Goal: Transaction & Acquisition: Purchase product/service

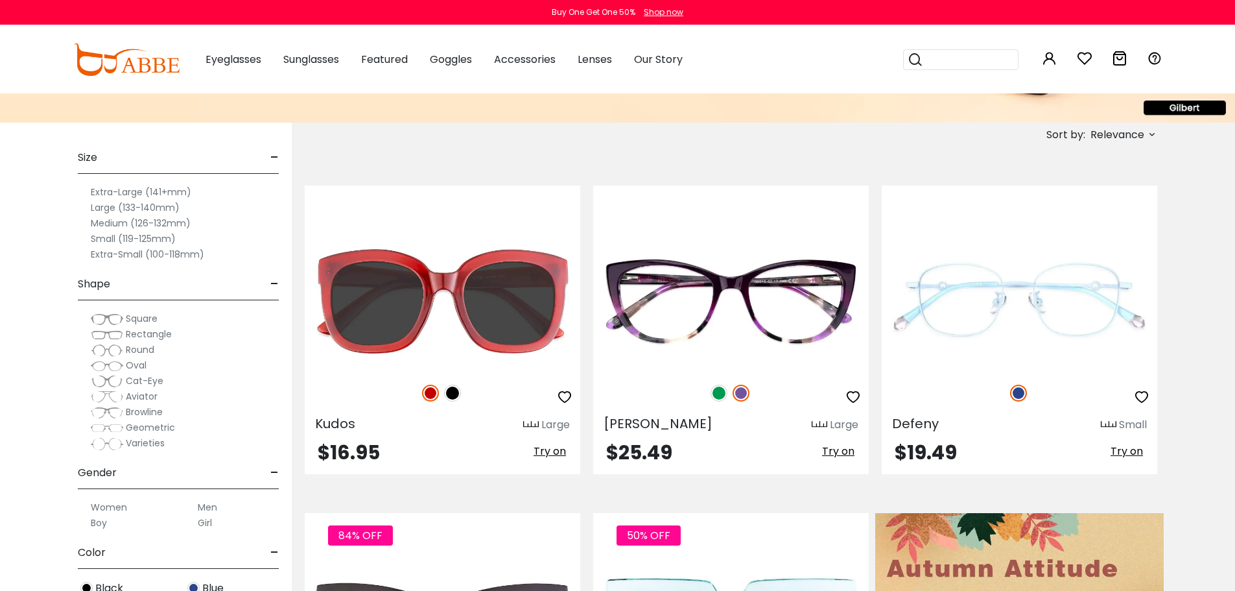
scroll to position [178, 0]
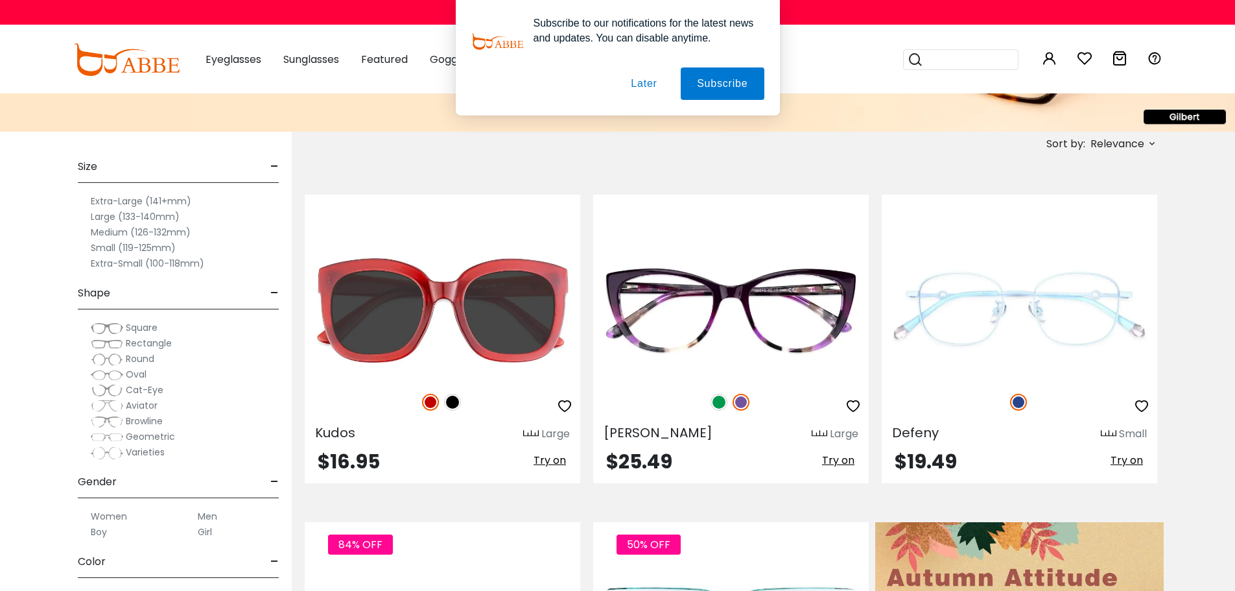
click at [119, 232] on label "Medium (126-132mm)" at bounding box center [141, 232] width 100 height 16
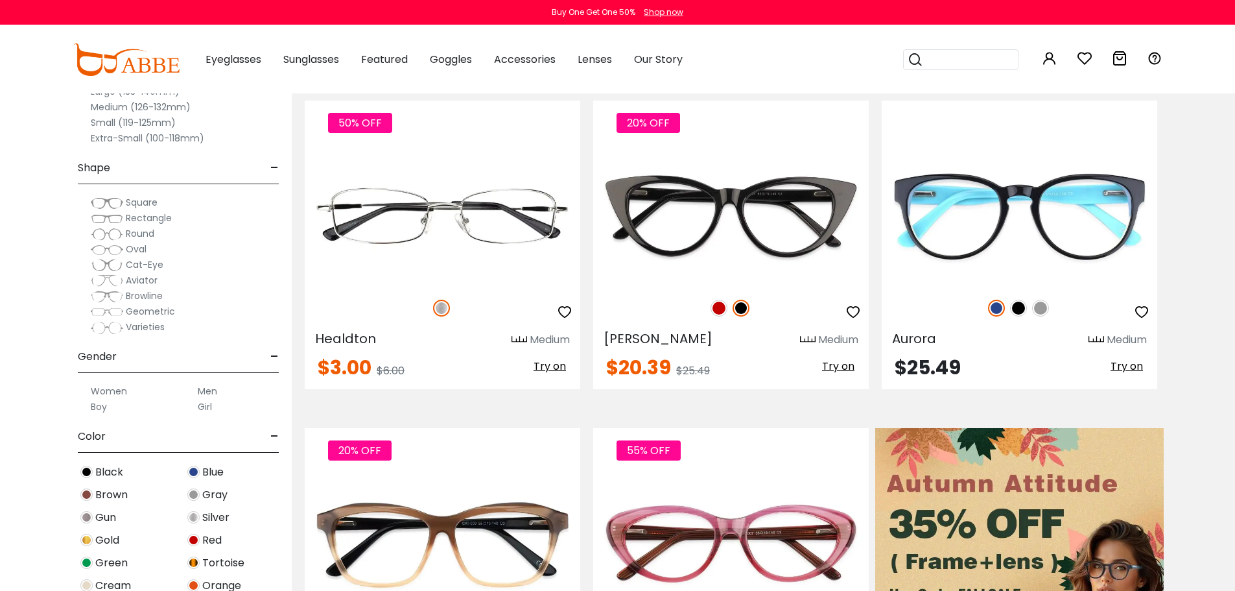
scroll to position [279, 0]
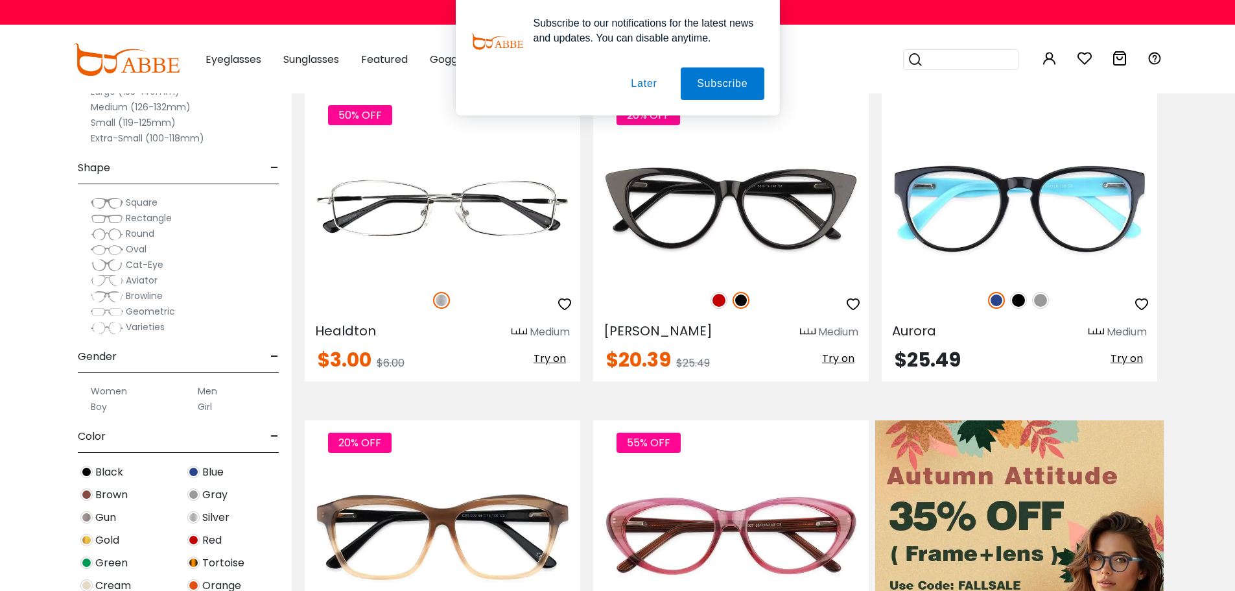
click at [139, 202] on span "Square" at bounding box center [142, 202] width 32 height 13
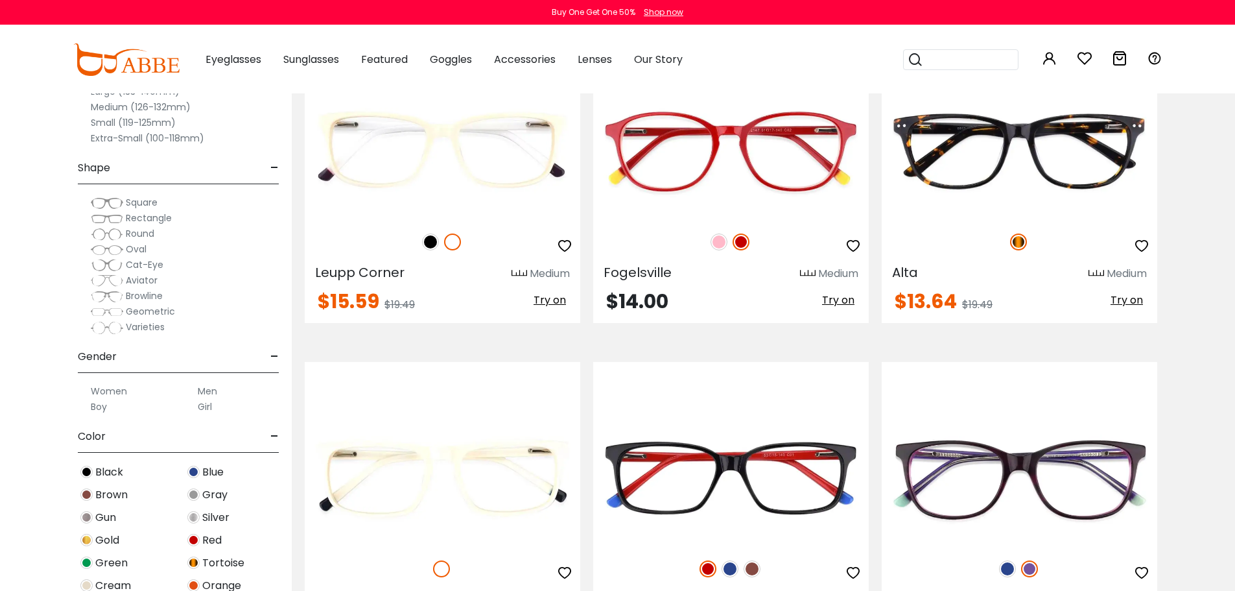
scroll to position [340, 0]
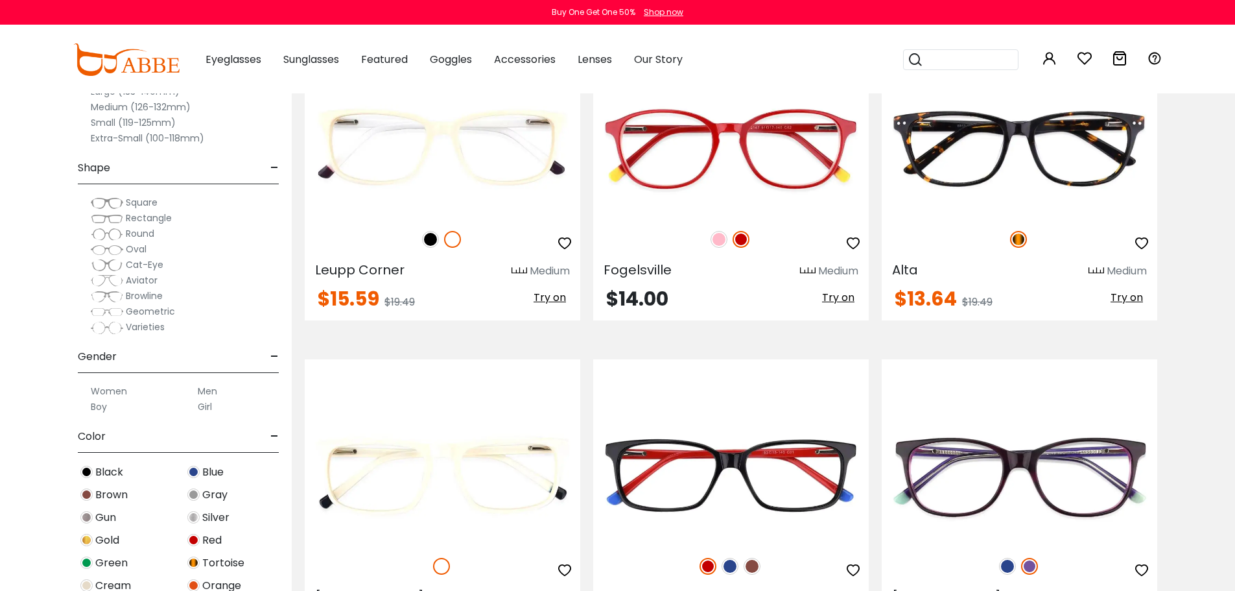
click at [213, 390] on label "Men" at bounding box center [207, 391] width 19 height 16
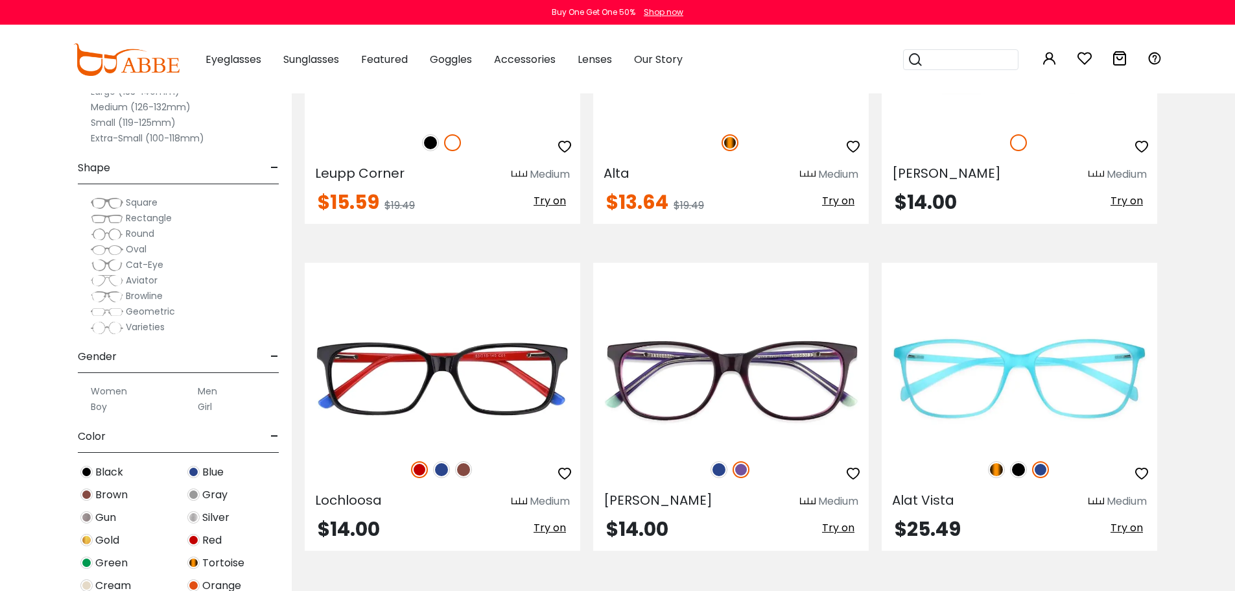
scroll to position [439, 0]
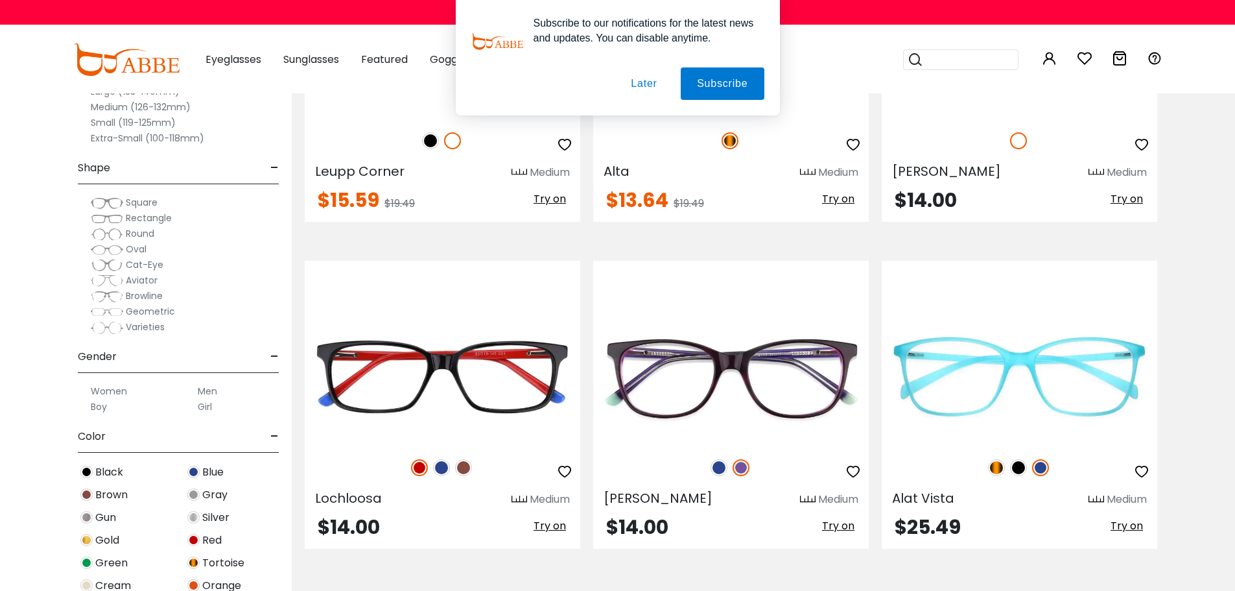
click at [0, 0] on button "Later" at bounding box center [0, 0] width 0 height 0
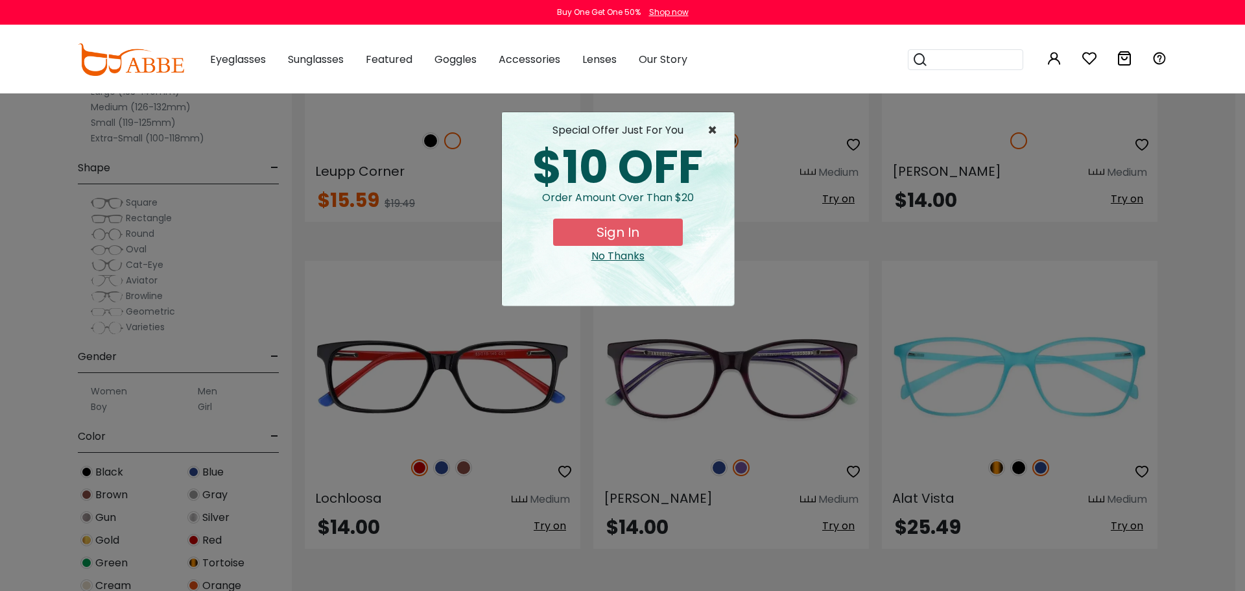
drag, startPoint x: 717, startPoint y: 126, endPoint x: 699, endPoint y: 139, distance: 21.4
click at [716, 128] on span "×" at bounding box center [715, 131] width 16 height 16
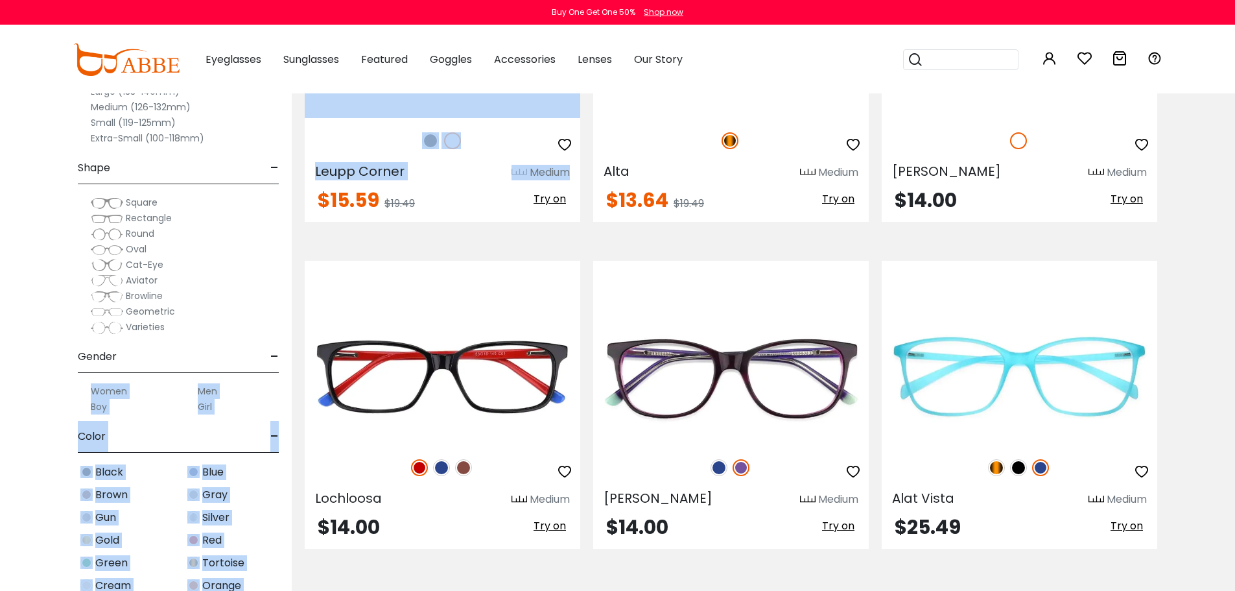
drag, startPoint x: 303, startPoint y: 194, endPoint x: 283, endPoint y: 356, distance: 162.7
click at [283, 356] on div "Clear All (3) Size - Extra-Large (141+mm) Large (133-140mm) Medium (126-132mm) …" at bounding box center [617, 414] width 1235 height 1088
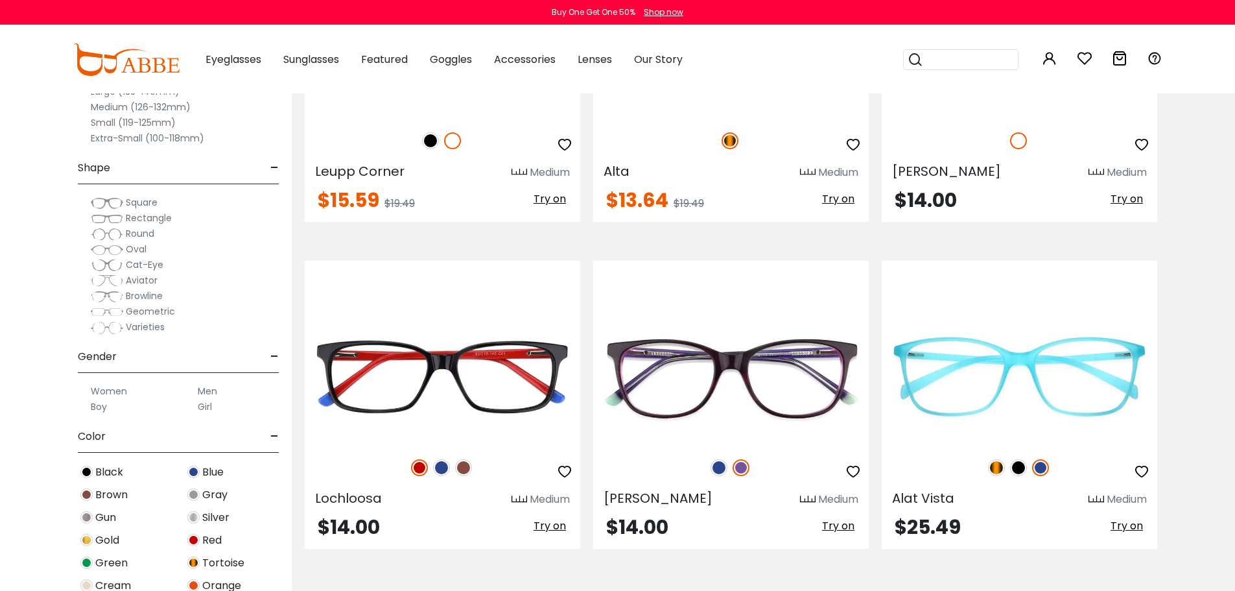
click at [257, 320] on div "Varieties" at bounding box center [178, 327] width 201 height 16
drag, startPoint x: 255, startPoint y: 546, endPoint x: 268, endPoint y: 528, distance: 22.2
click at [268, 528] on div "Black Blue Brown Gray Gun Silver Gold Red Green Tortoise Cream" at bounding box center [178, 588] width 214 height 250
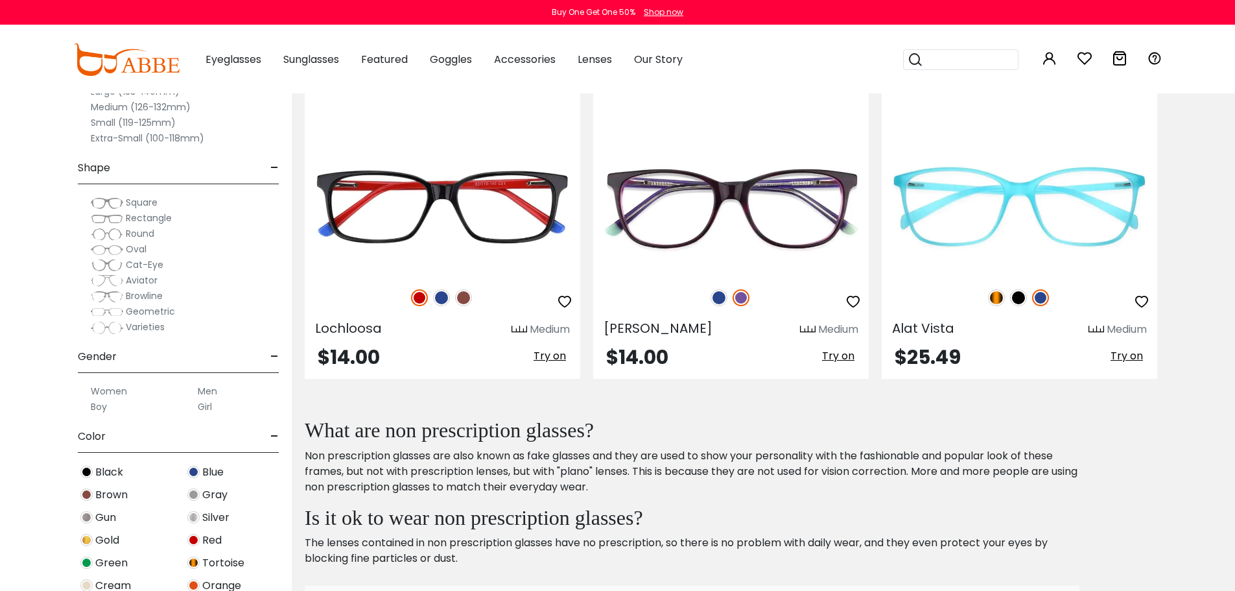
scroll to position [629, 0]
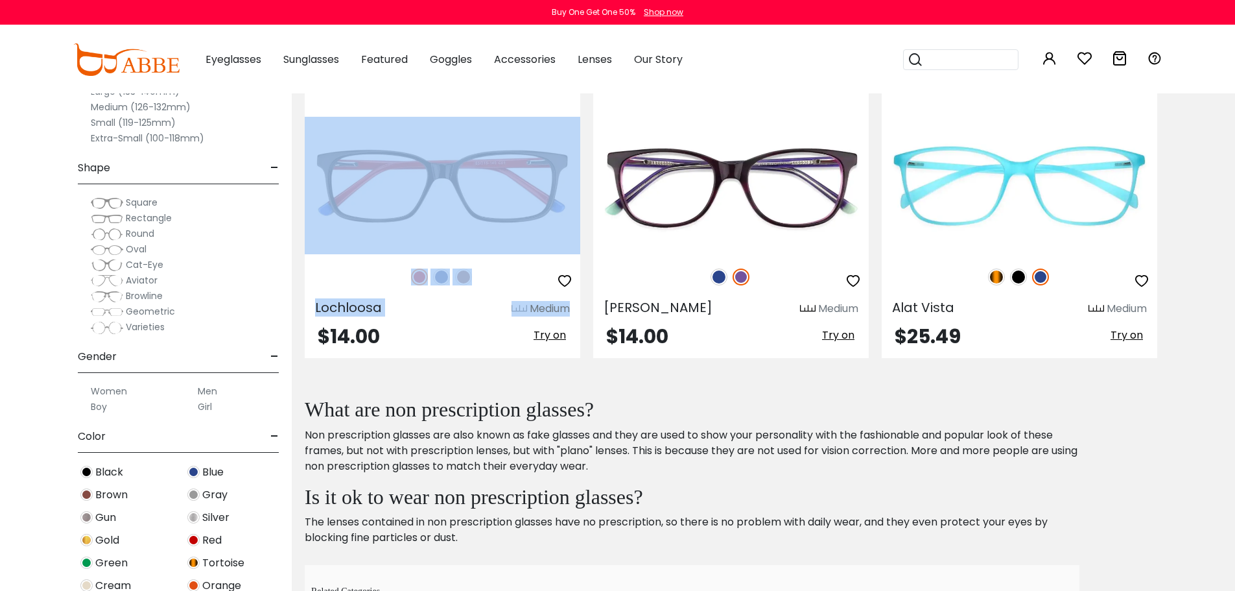
drag, startPoint x: 292, startPoint y: 259, endPoint x: 294, endPoint y: 342, distance: 82.3
click at [294, 342] on section "Currently by: × gender: Men × shape: Square × size: Medium (126-132mm) Sort by:" at bounding box center [763, 224] width 943 height 1088
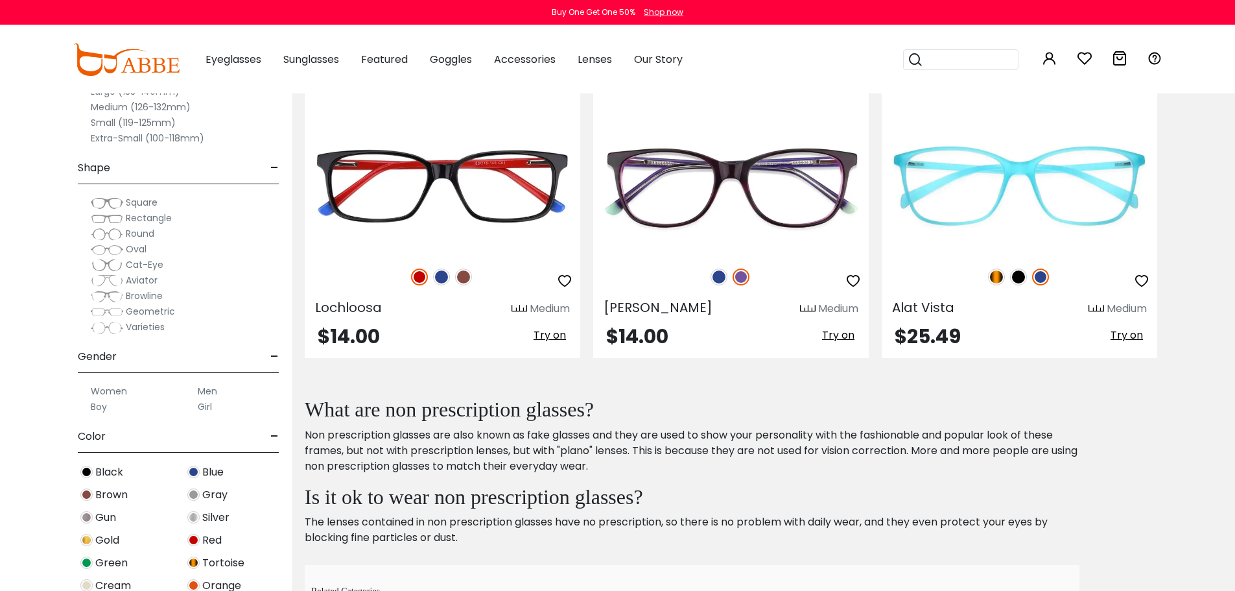
click at [243, 508] on div "Black Blue Brown Gray Gun Silver Gold Red Green Tortoise Cream" at bounding box center [178, 588] width 214 height 250
click at [30, 427] on div "Clear All (3) Size - Extra-Large (141+mm) Large (133-140mm) Medium (126-132mm) …" at bounding box center [146, 286] width 292 height 610
drag, startPoint x: 258, startPoint y: 486, endPoint x: 241, endPoint y: 482, distance: 17.3
click at [257, 486] on div "Gray" at bounding box center [231, 495] width 107 height 18
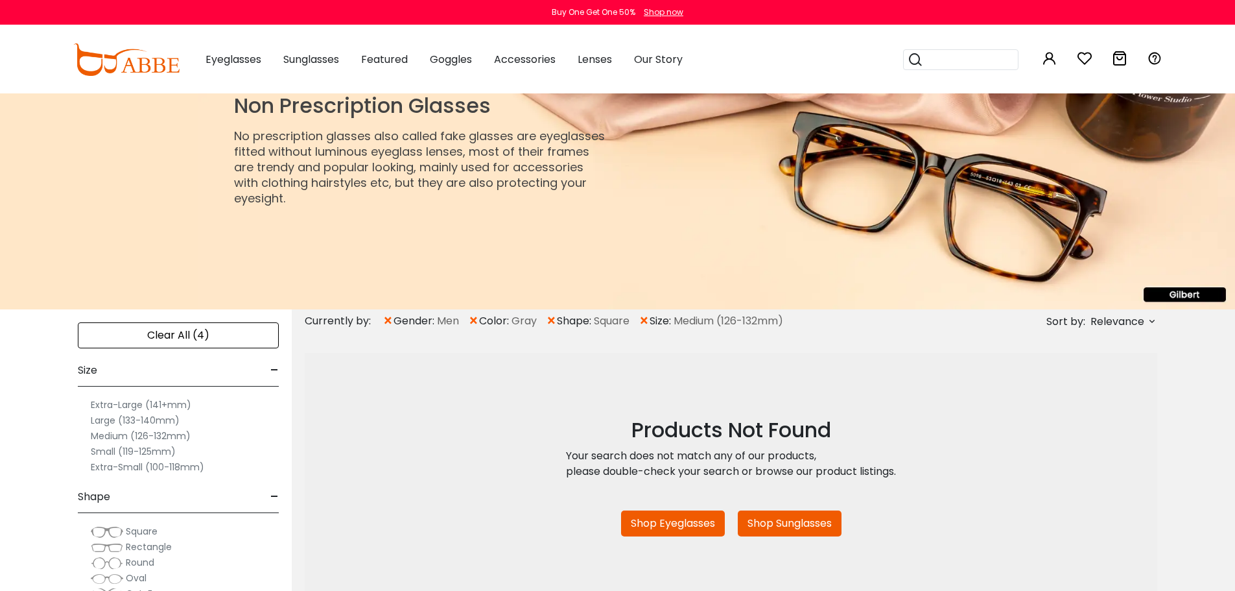
click at [126, 530] on span "Square" at bounding box center [142, 530] width 32 height 13
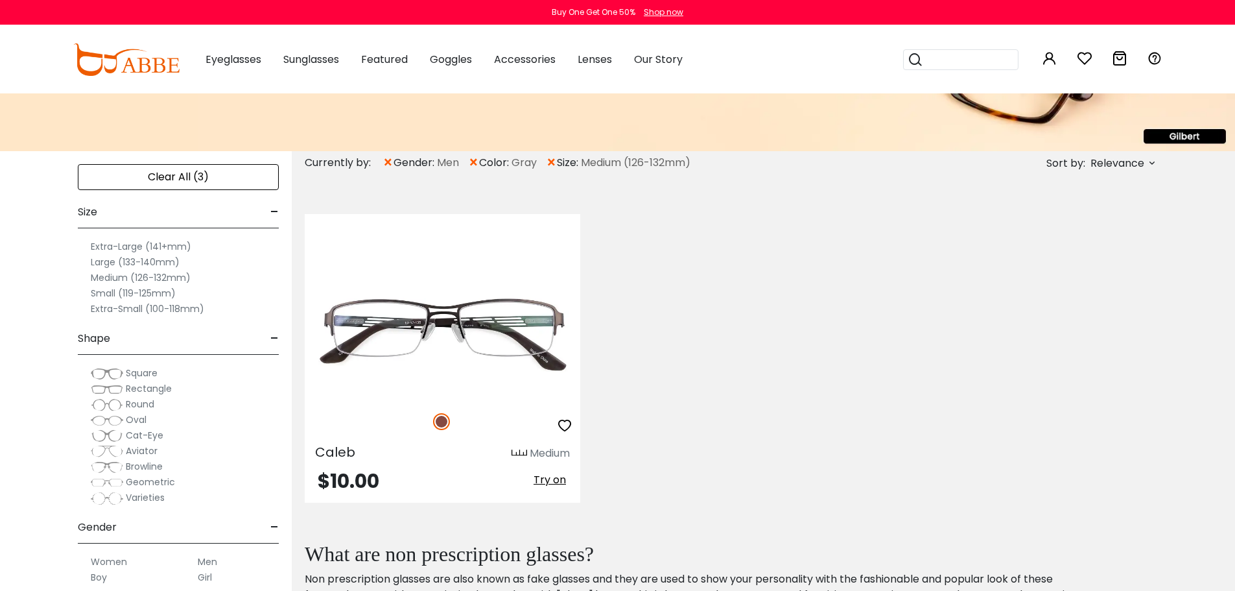
scroll to position [160, 0]
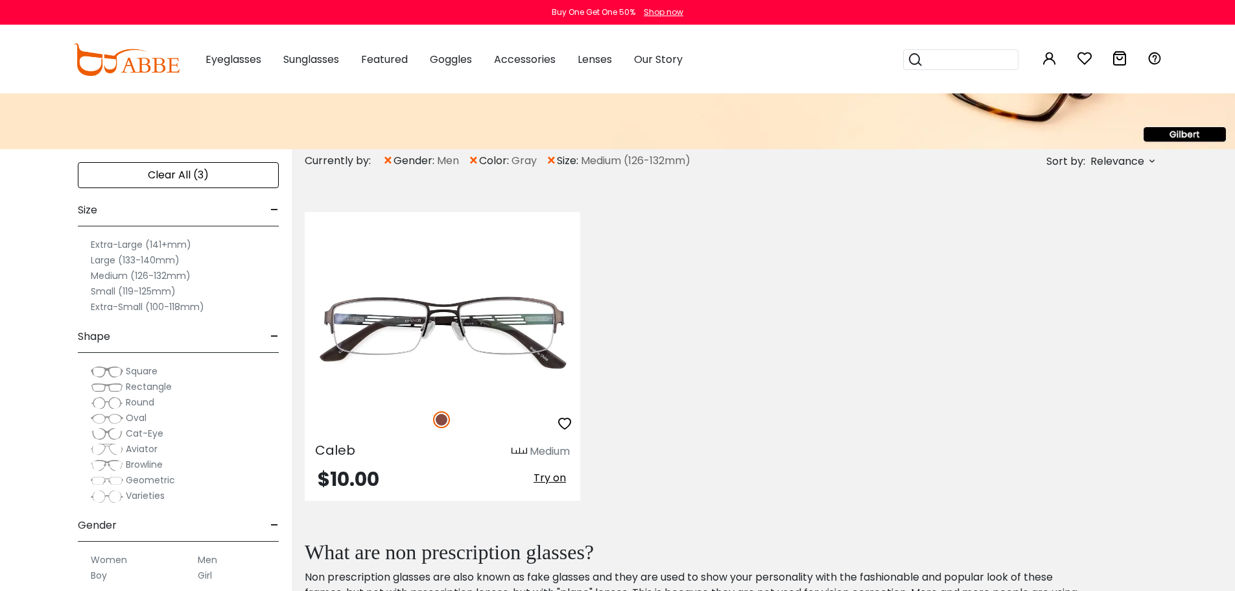
click at [116, 276] on label "Medium (126-132mm)" at bounding box center [141, 276] width 100 height 16
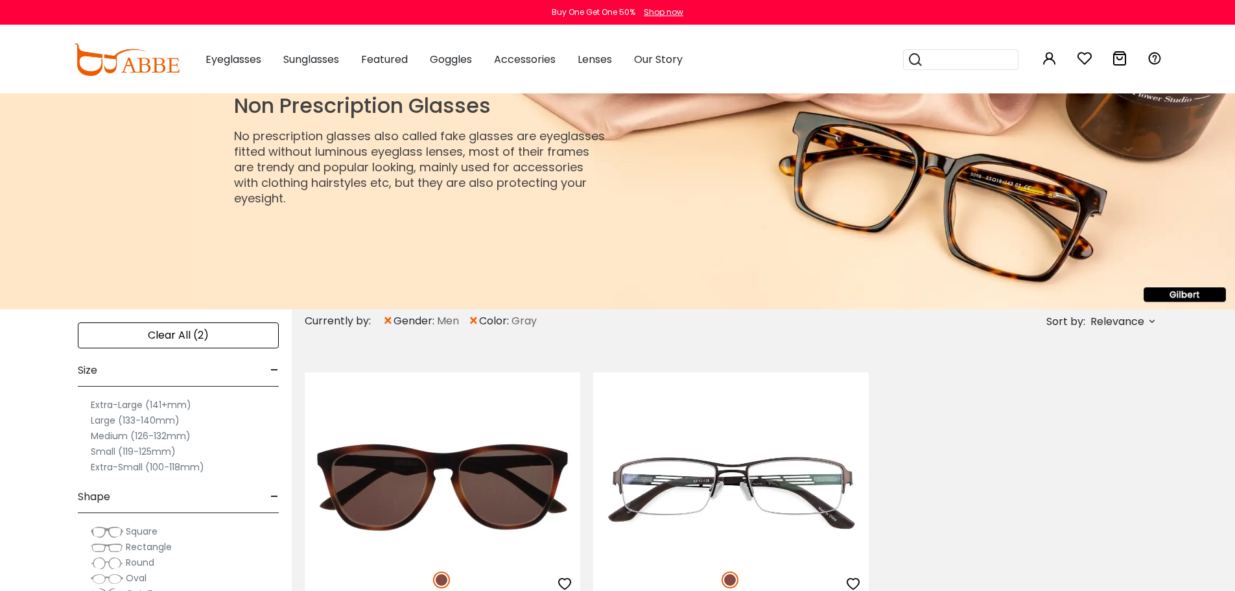
click at [152, 524] on label "Square" at bounding box center [124, 531] width 67 height 16
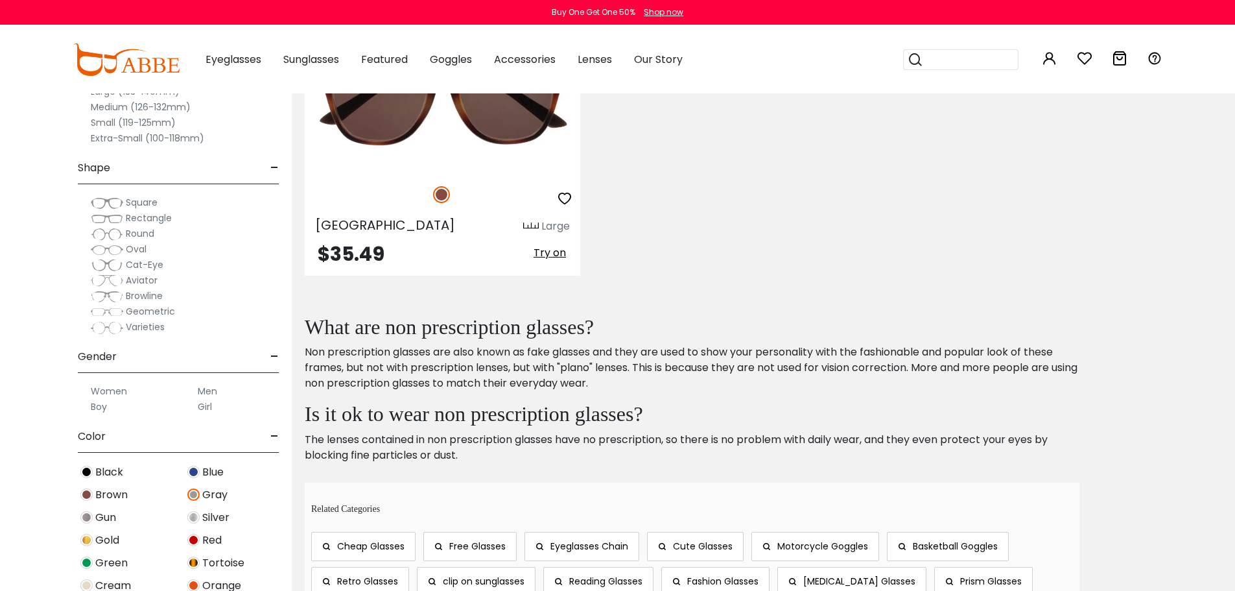
drag, startPoint x: 1244, startPoint y: 148, endPoint x: 1183, endPoint y: 296, distance: 159.9
click at [1234, 296] on html "Eyeglasses Thanks for your subscription Please use coupon code " NEWCOMER " to …" at bounding box center [617, 367] width 1235 height 1504
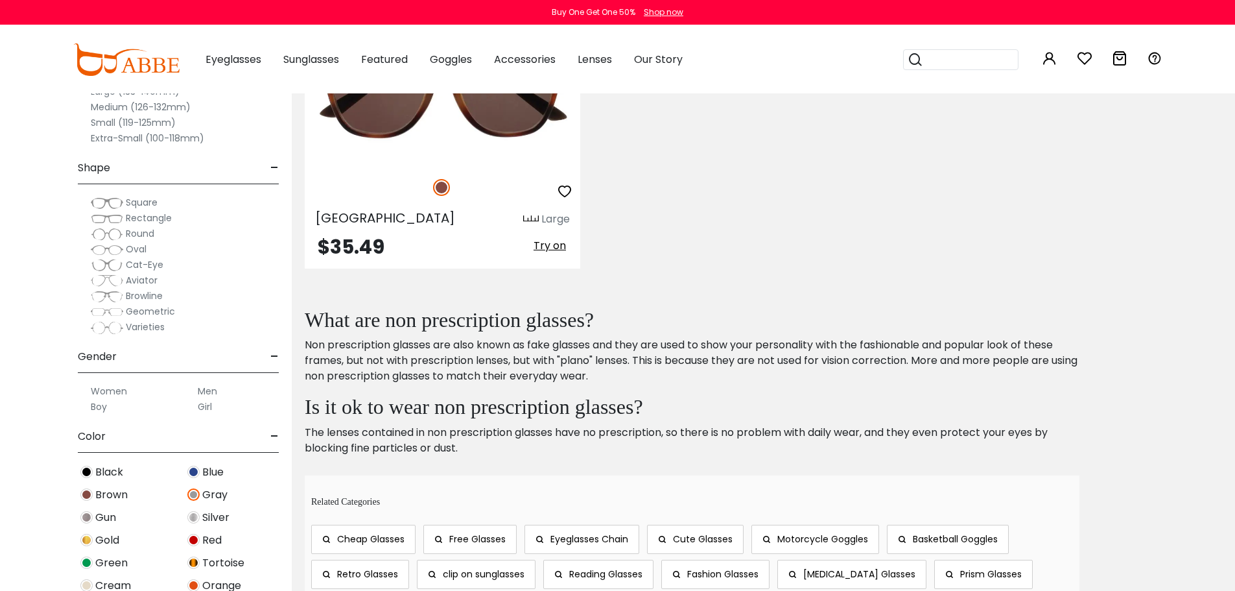
click at [213, 388] on label "Men" at bounding box center [207, 391] width 19 height 16
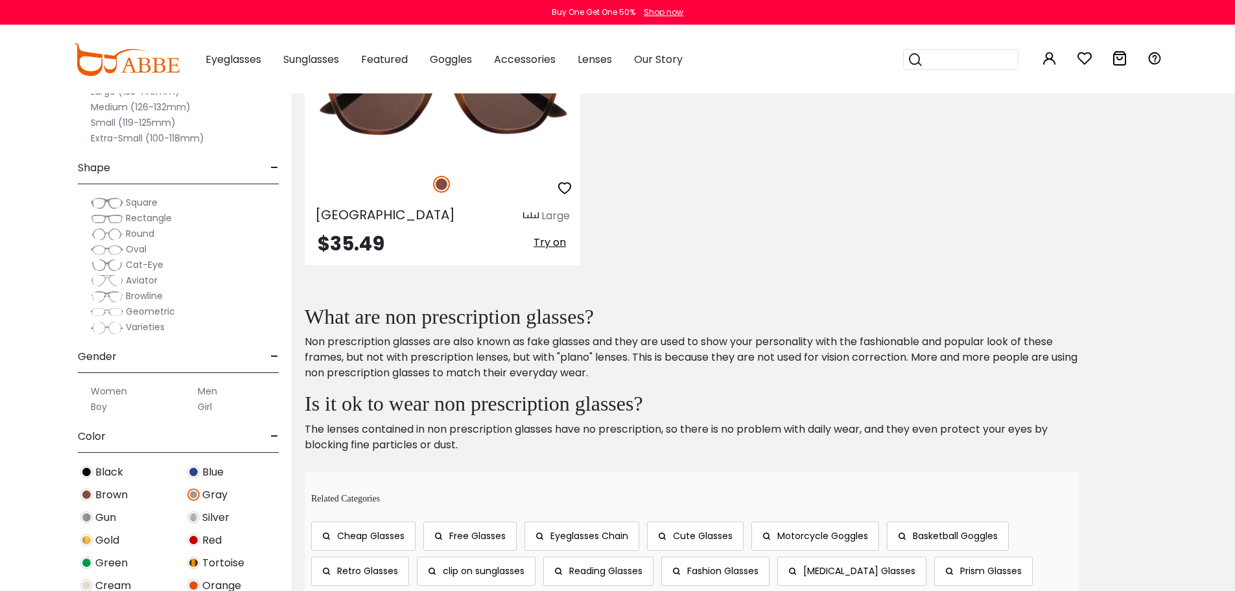
scroll to position [403, 0]
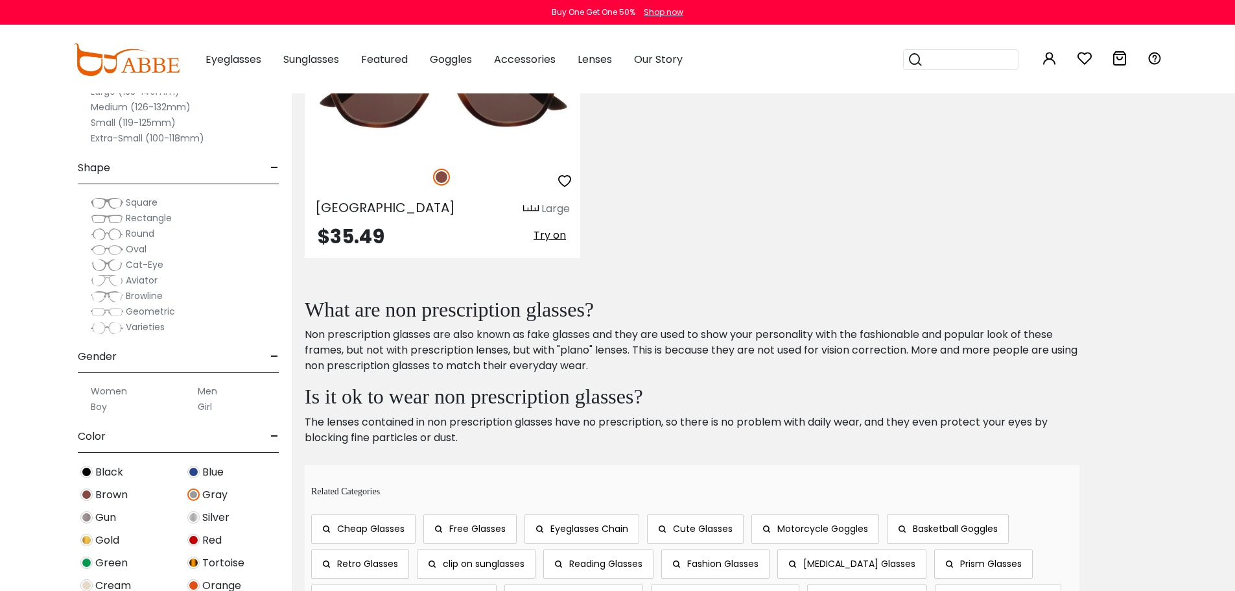
click at [86, 468] on img at bounding box center [86, 471] width 12 height 12
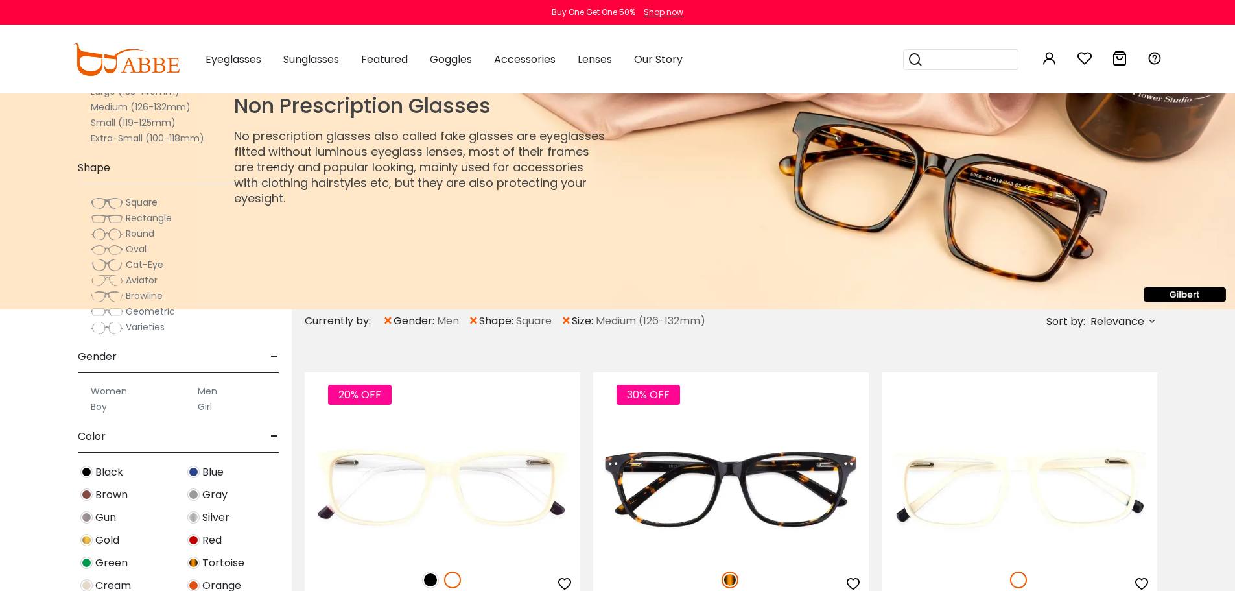
scroll to position [702, 0]
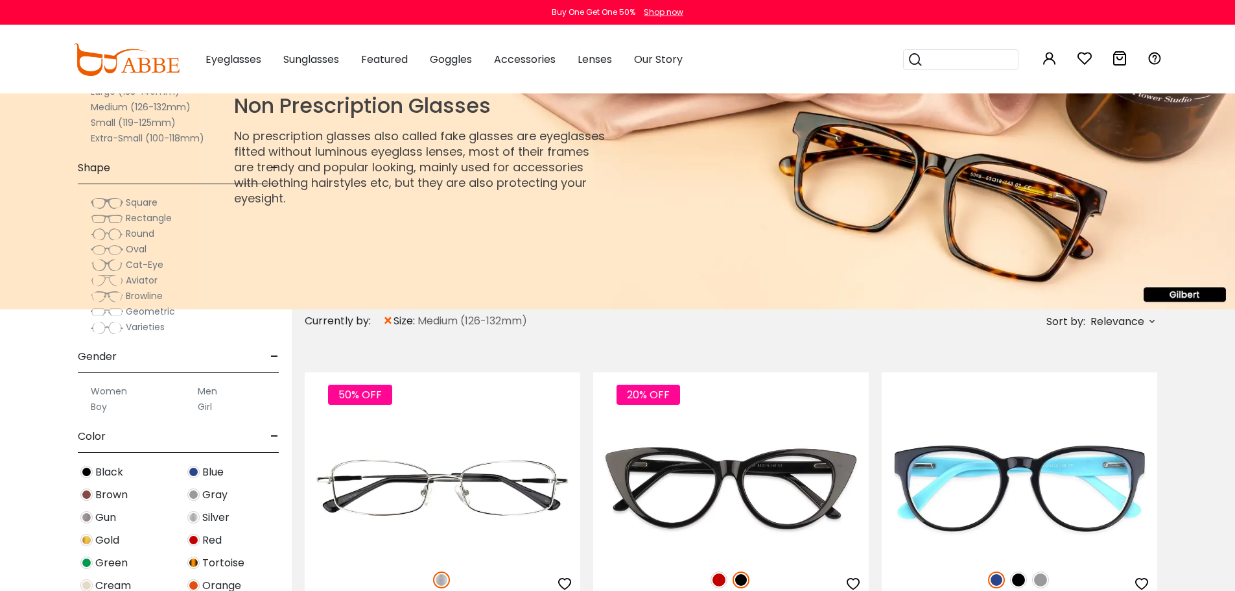
scroll to position [279, 0]
